Goal: Information Seeking & Learning: Learn about a topic

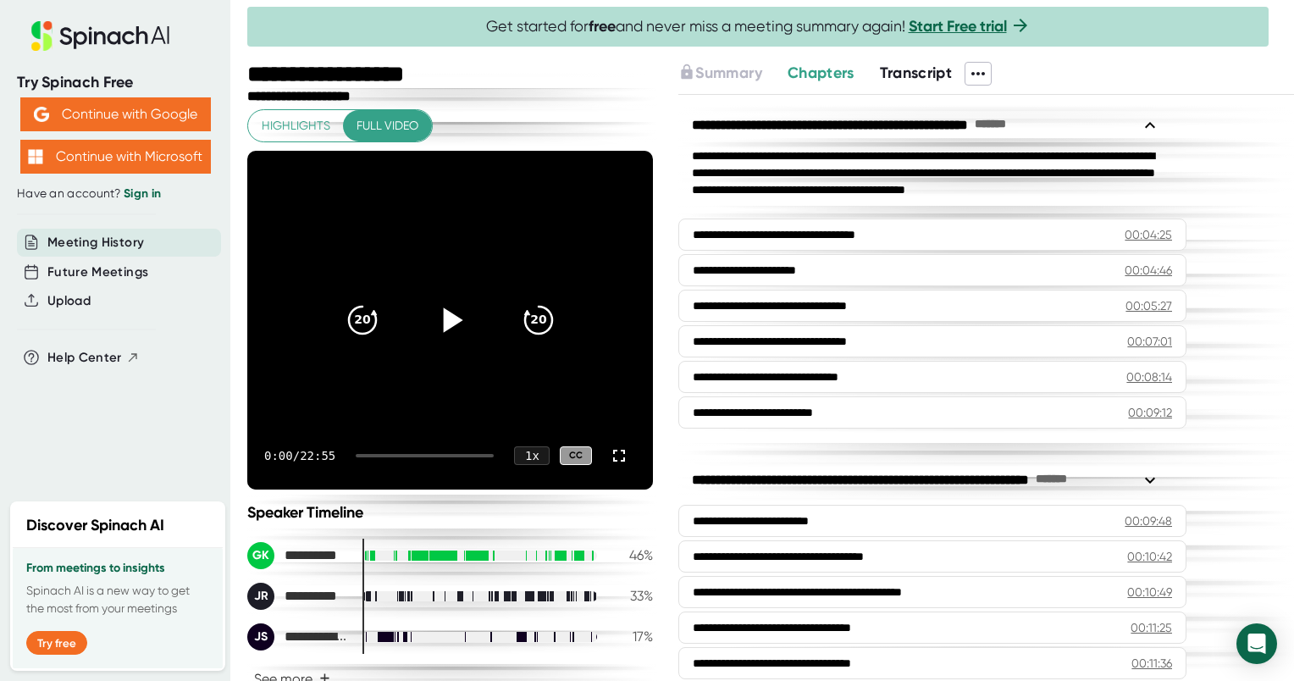
click at [444, 318] on icon at bounding box center [452, 319] width 19 height 25
click at [609, 454] on icon at bounding box center [619, 456] width 20 height 20
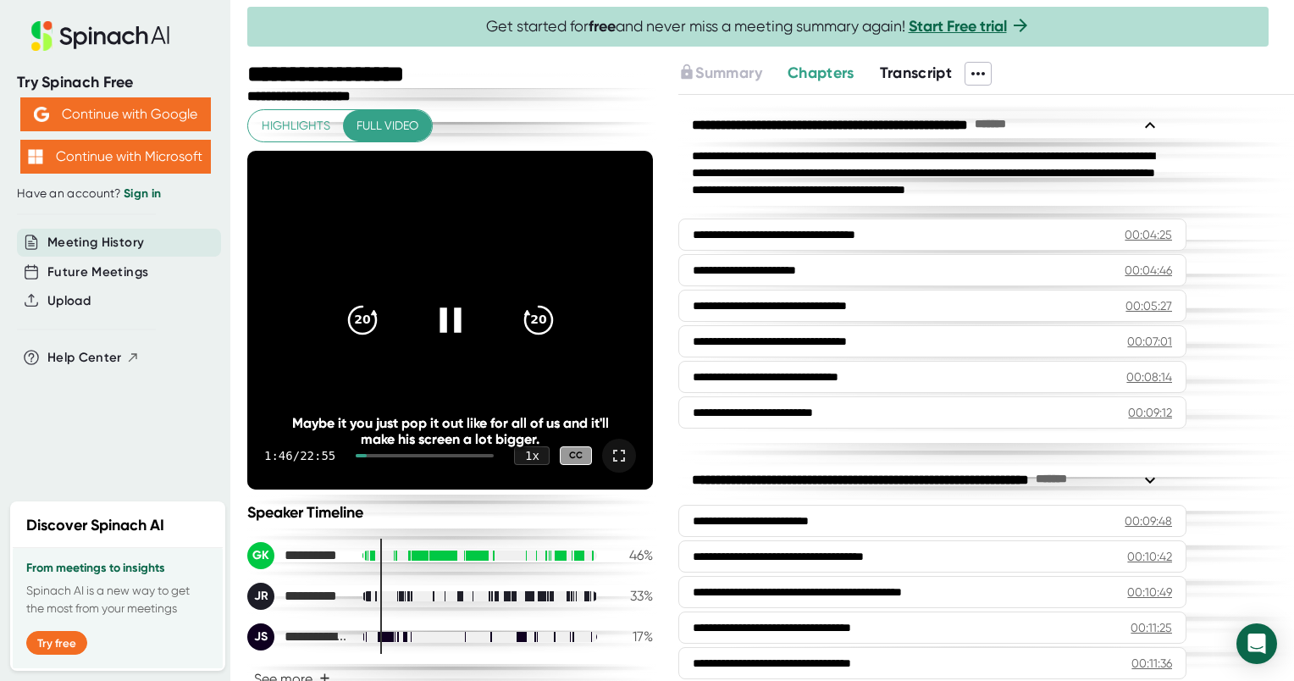
click at [609, 453] on icon at bounding box center [619, 456] width 20 height 20
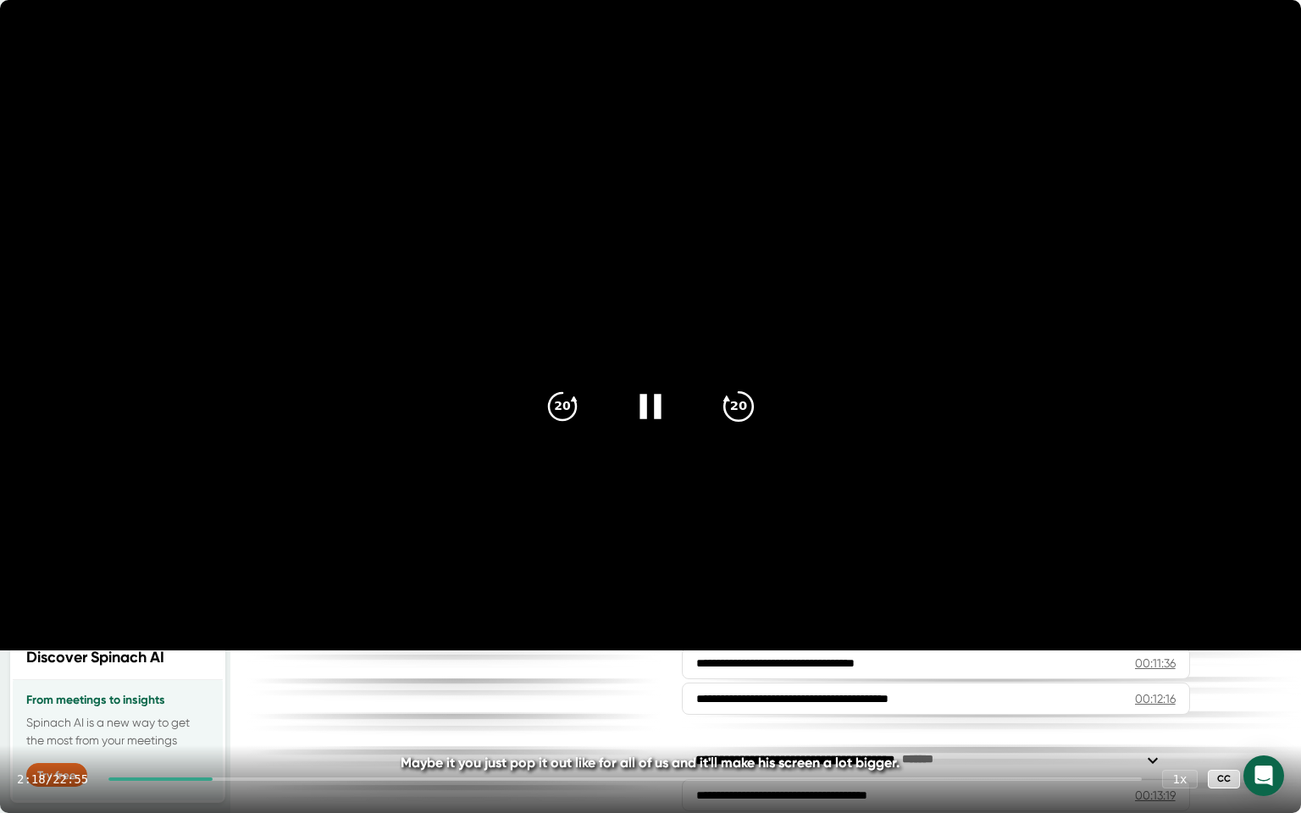
click at [729, 411] on icon "20" at bounding box center [738, 406] width 42 height 42
click at [737, 413] on icon "20" at bounding box center [738, 406] width 42 height 42
click at [738, 403] on icon "20" at bounding box center [738, 406] width 42 height 42
click at [745, 397] on icon "20" at bounding box center [738, 406] width 42 height 42
click at [745, 398] on icon "20" at bounding box center [738, 406] width 42 height 42
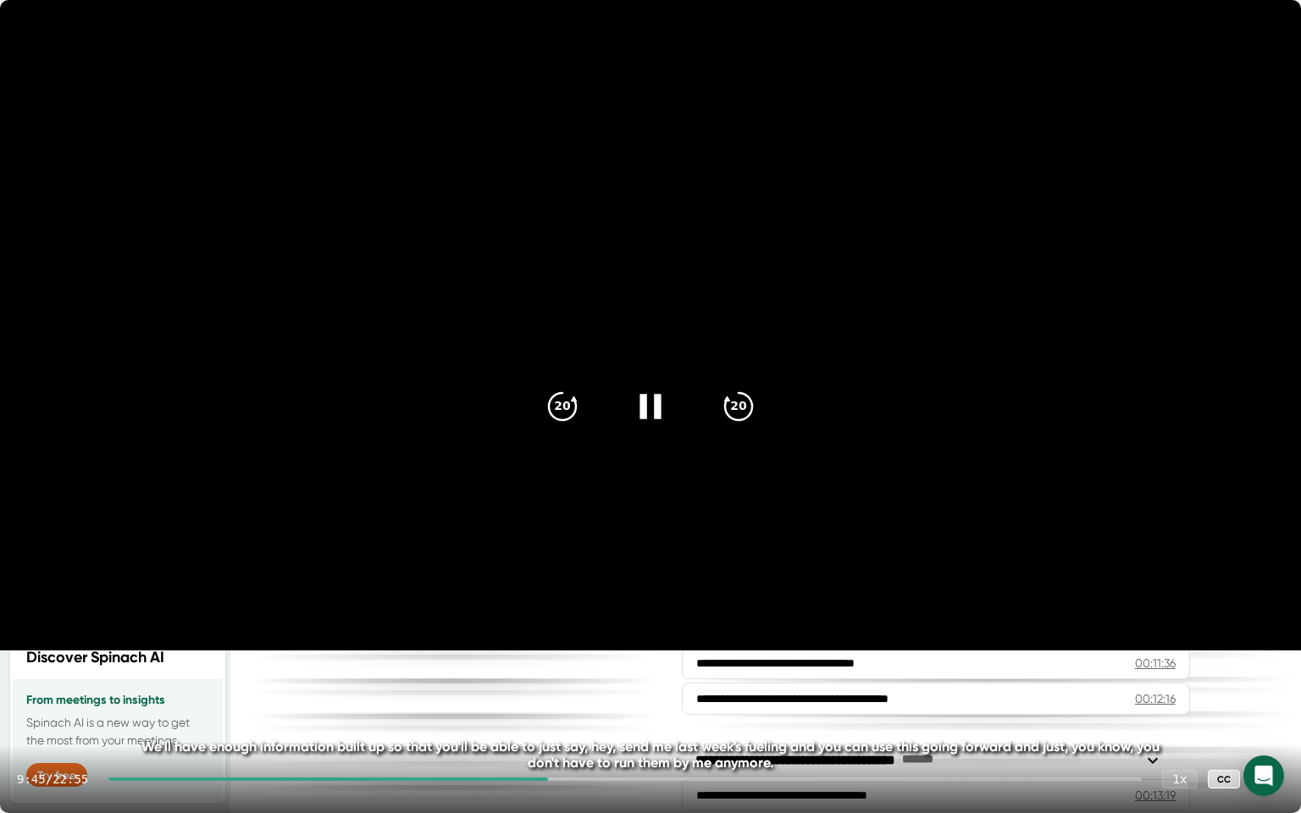
click at [640, 417] on icon at bounding box center [650, 406] width 42 height 42
click at [651, 401] on icon at bounding box center [653, 406] width 19 height 25
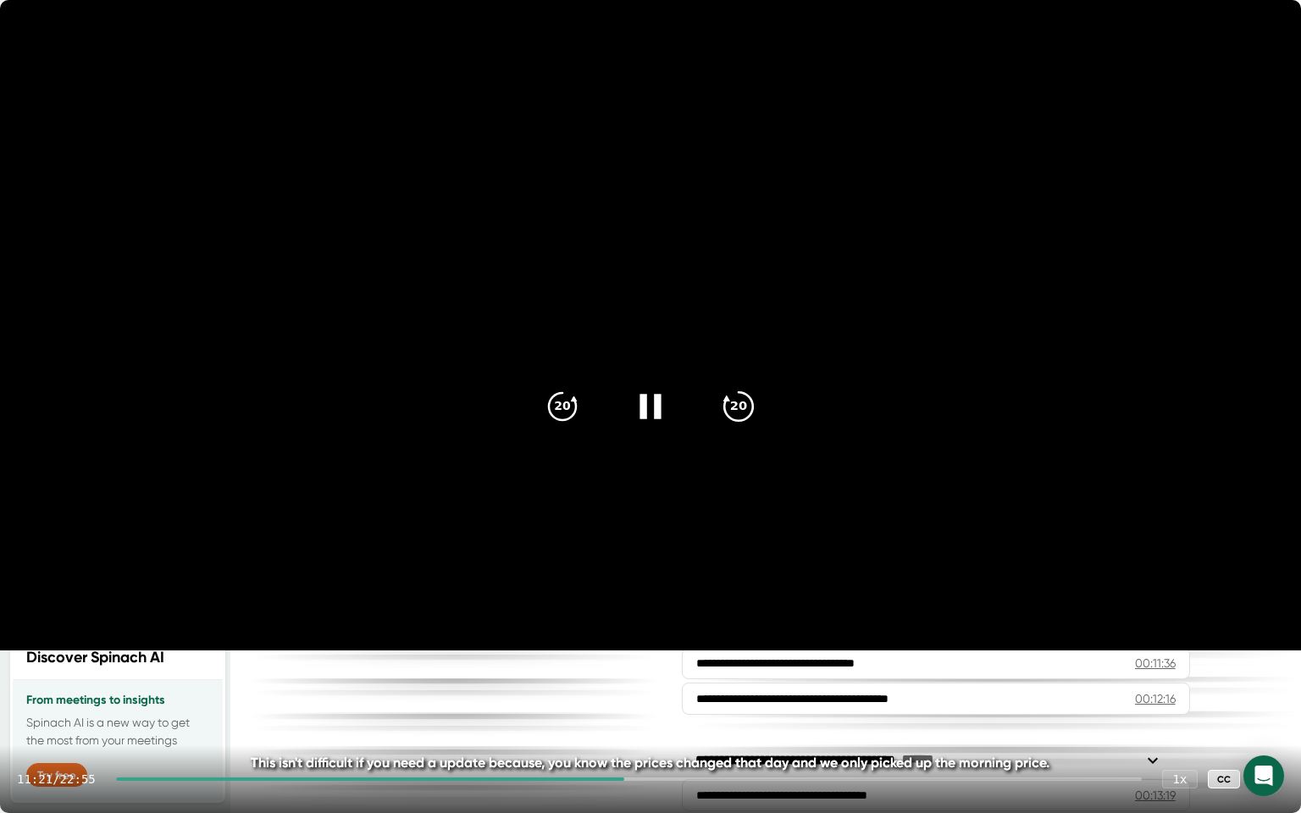
click at [732, 404] on icon "20" at bounding box center [738, 406] width 42 height 42
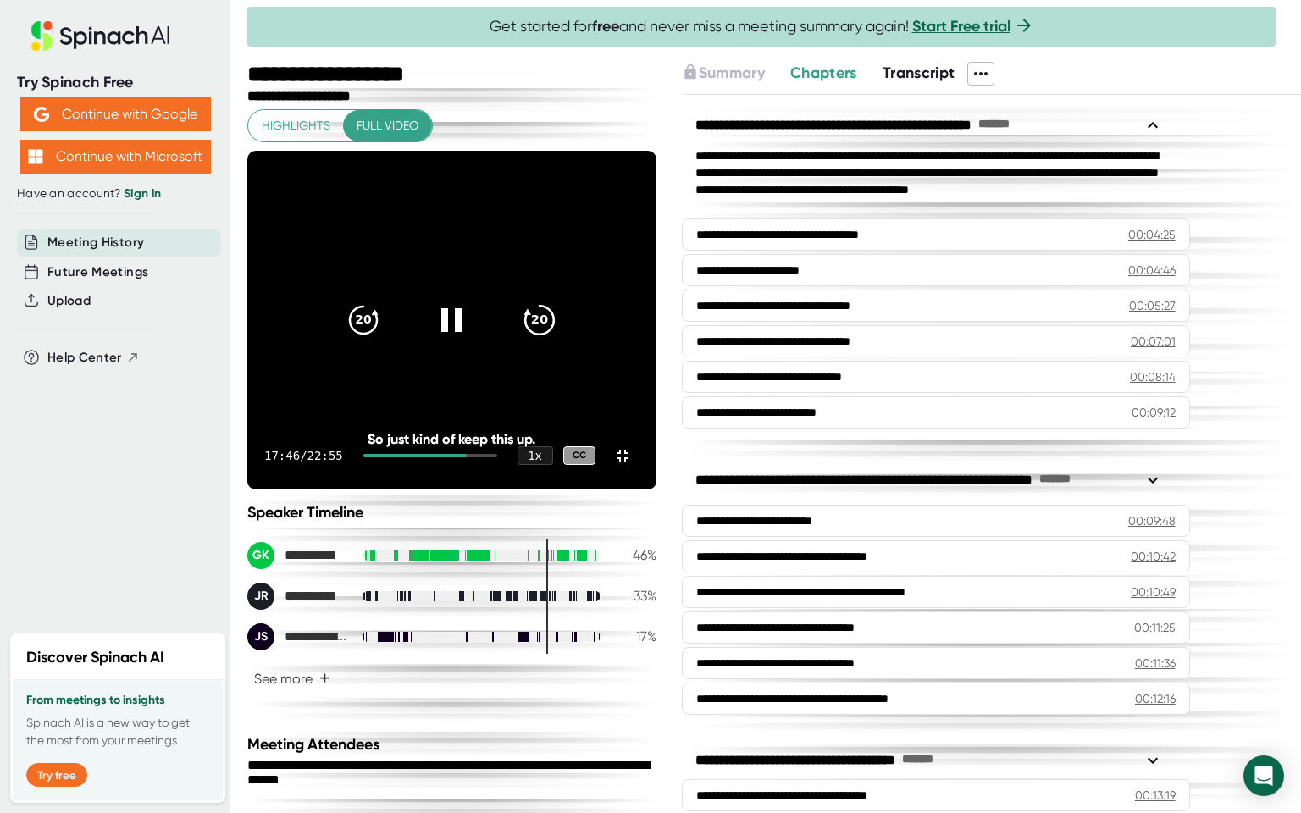
click at [561, 341] on icon "20" at bounding box center [539, 320] width 42 height 42
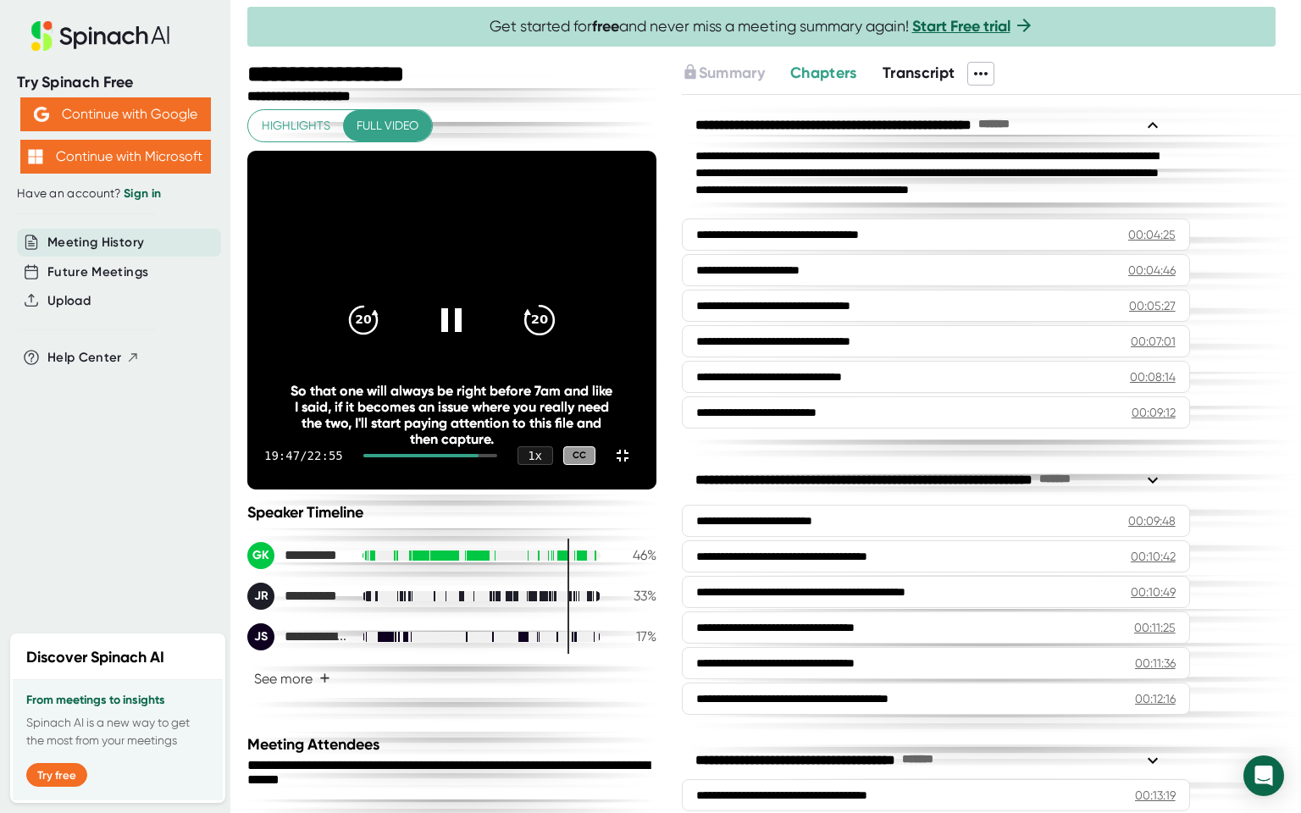
click at [561, 341] on icon "20" at bounding box center [539, 320] width 42 height 42
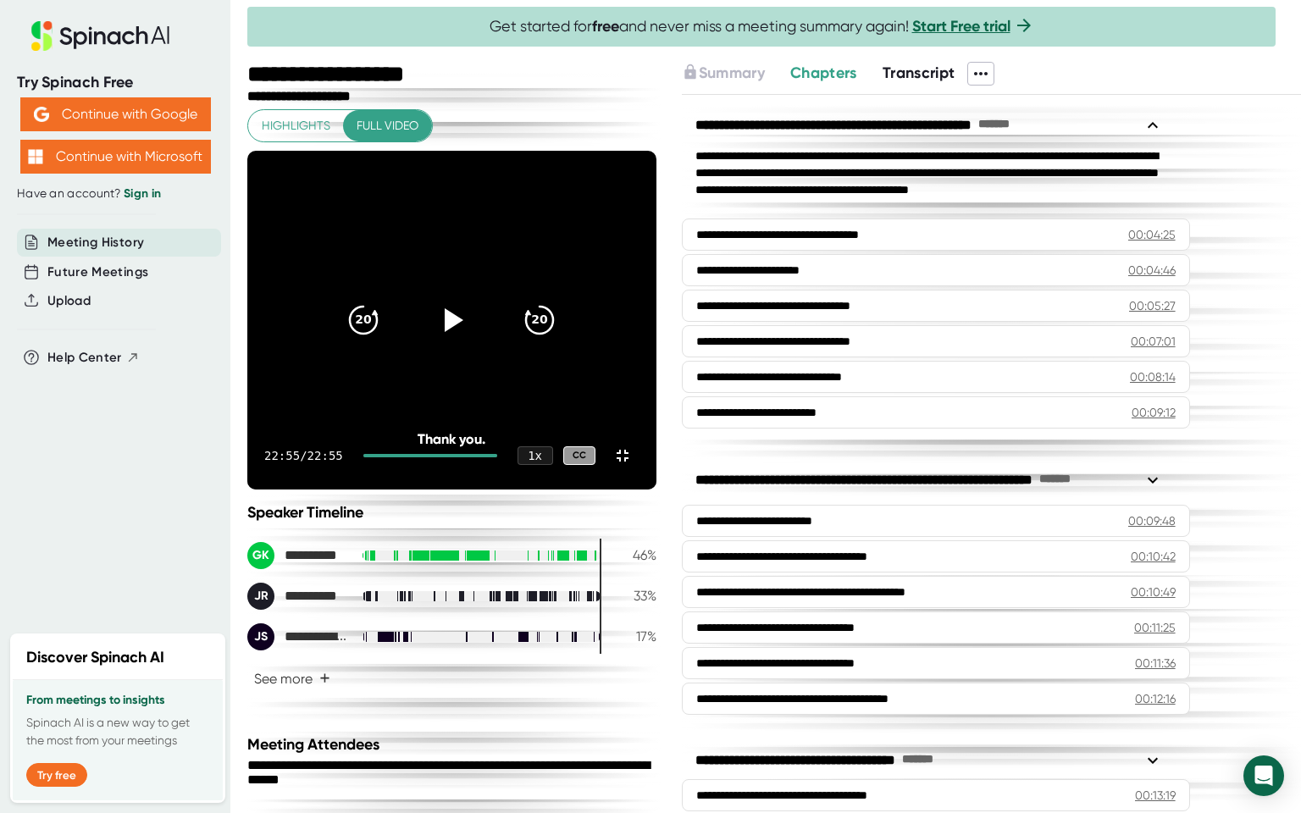
click at [656, 151] on video at bounding box center [451, 320] width 409 height 339
